Goal: Ask a question

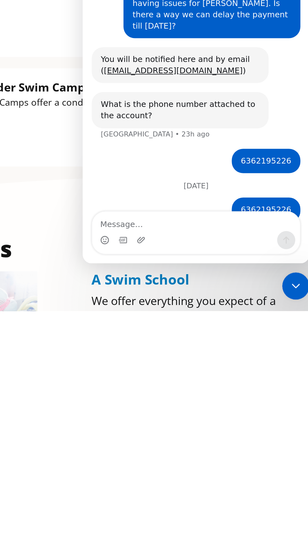
scroll to position [100, 0]
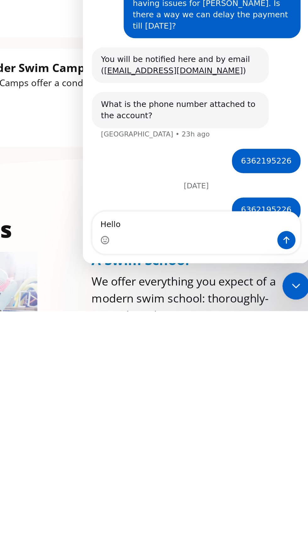
type textarea "Hello"
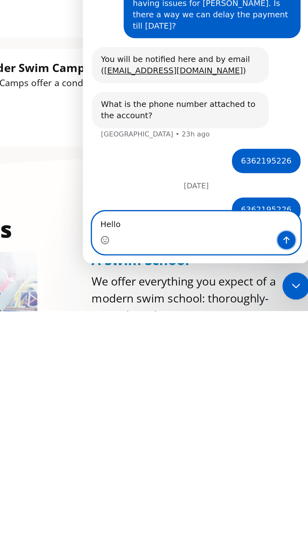
click at [195, 73] on icon "Send a message…" at bounding box center [195, 72] width 5 height 5
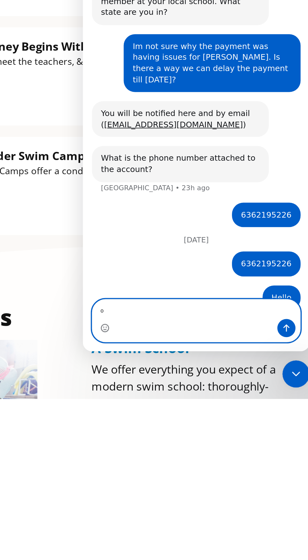
type textarea "⁰"
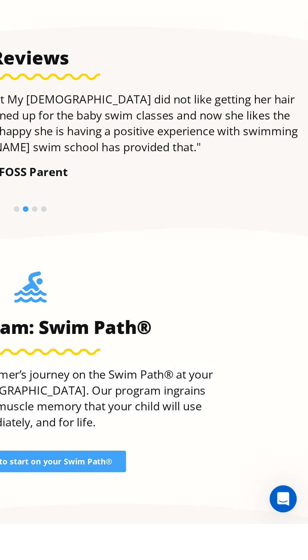
scroll to position [452, 0]
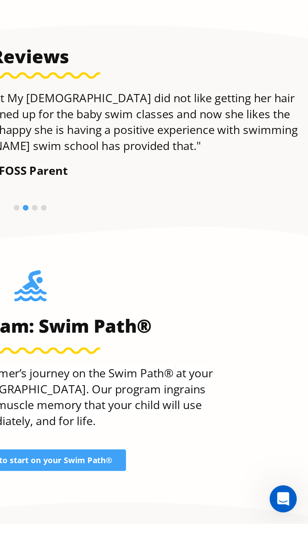
click at [281, 490] on div "Open Intercom Messenger" at bounding box center [277, 493] width 21 height 21
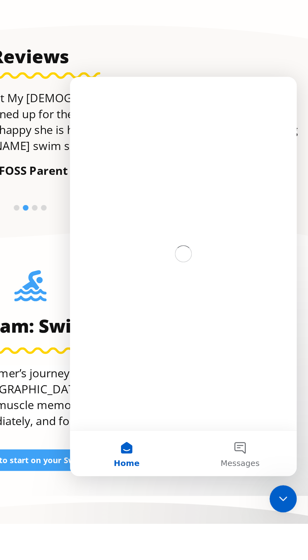
scroll to position [0, 0]
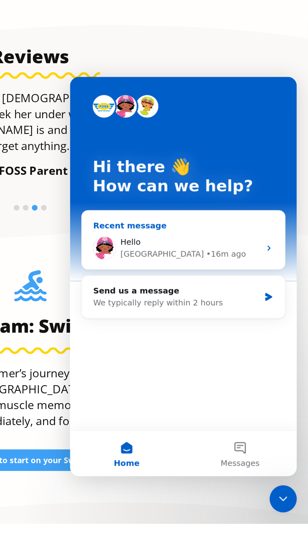
click at [95, 172] on img "Intercom messenger" at bounding box center [89, 172] width 13 height 13
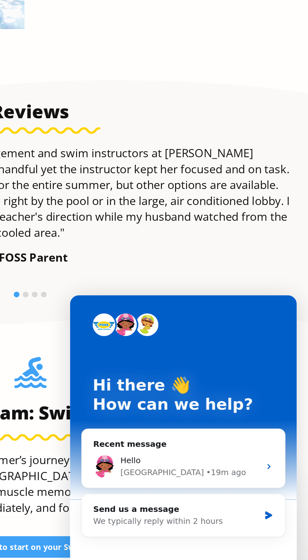
scroll to position [543, 0]
